Goal: Navigation & Orientation: Find specific page/section

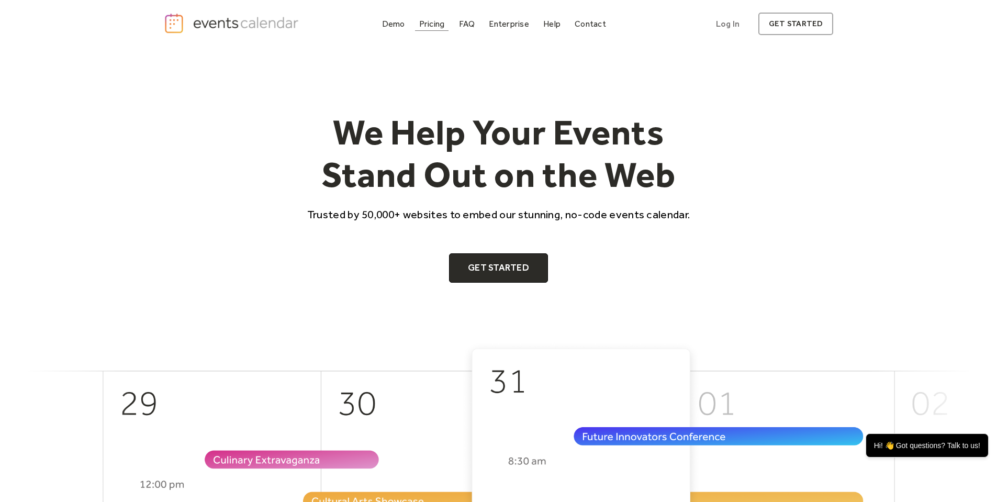
click at [435, 30] on link "Pricing" at bounding box center [432, 24] width 34 height 14
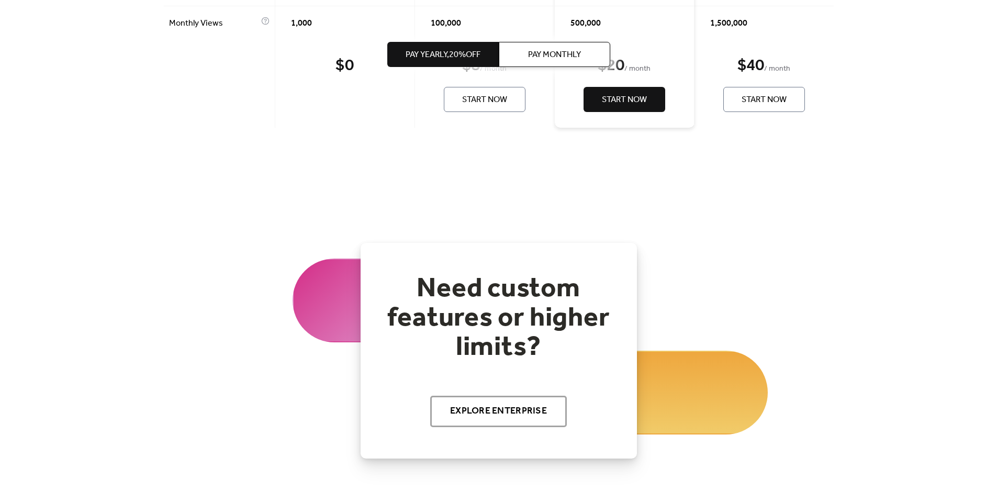
scroll to position [1308, 0]
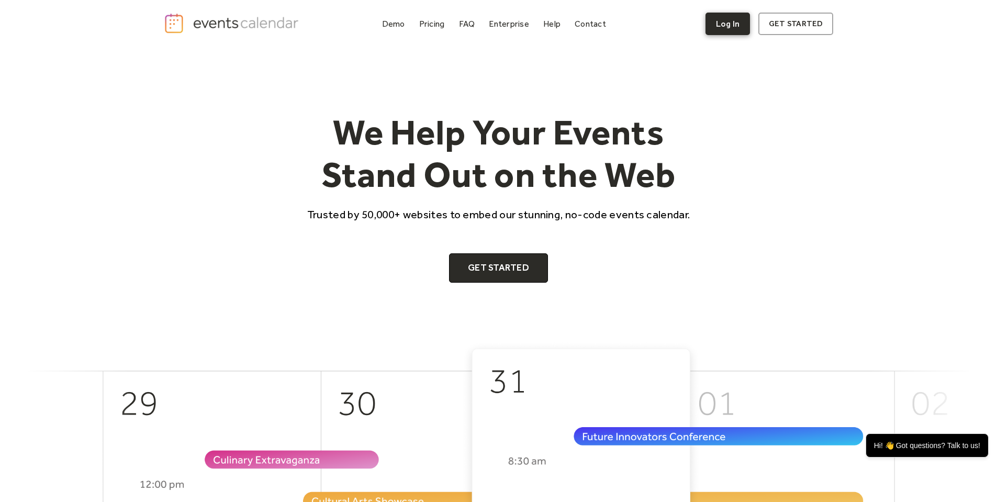
click at [738, 26] on link "Log In" at bounding box center [727, 24] width 44 height 22
